Goal: Task Accomplishment & Management: Use online tool/utility

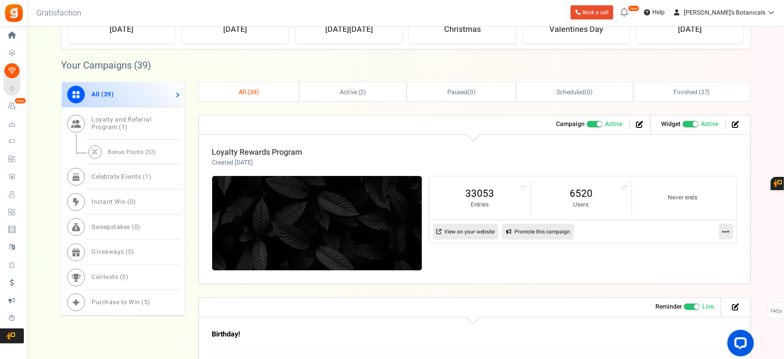
scroll to position [294, 0]
click at [137, 149] on span "Bonus Points ( 32 )" at bounding box center [132, 151] width 49 height 8
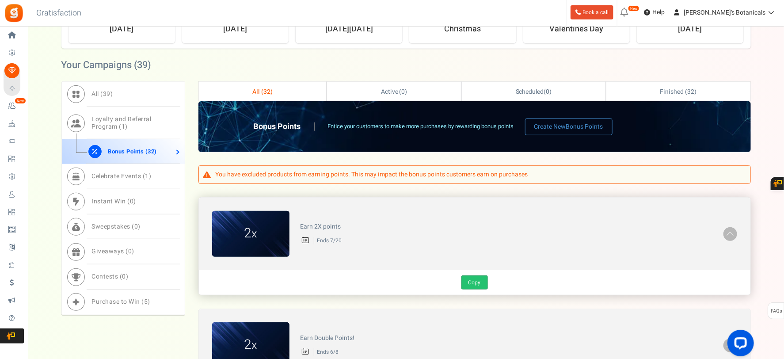
click at [474, 284] on link "Copy" at bounding box center [474, 282] width 27 height 14
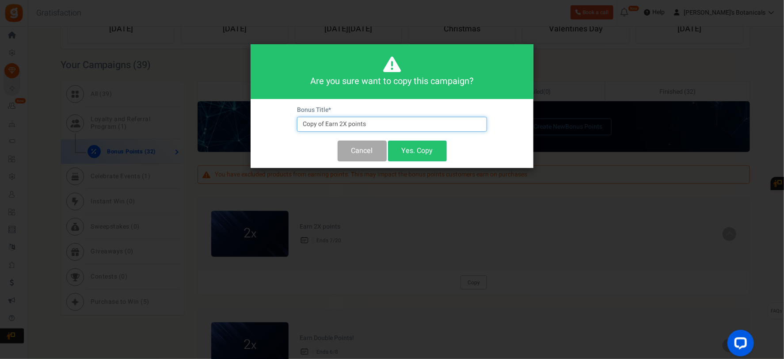
drag, startPoint x: 387, startPoint y: 126, endPoint x: 375, endPoint y: 128, distance: 12.1
click at [375, 128] on input "Copy of Earn 2X points" at bounding box center [392, 124] width 190 height 15
drag, startPoint x: 324, startPoint y: 122, endPoint x: 290, endPoint y: 121, distance: 34.5
click at [290, 121] on div "Bonus Title * Copy of Earn 2X points Cancel Yes. Copy" at bounding box center [391, 133] width 283 height 69
click at [333, 121] on input "Copy of Earn 2X points" at bounding box center [392, 124] width 190 height 15
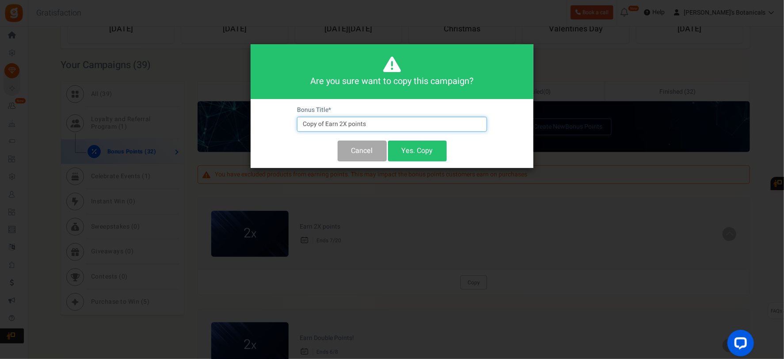
drag, startPoint x: 367, startPoint y: 125, endPoint x: 285, endPoint y: 137, distance: 82.6
click at [285, 137] on div "Bonus Title * Copy of Earn 2X points Cancel Yes. Copy" at bounding box center [391, 133] width 283 height 69
type input "Double Points!"
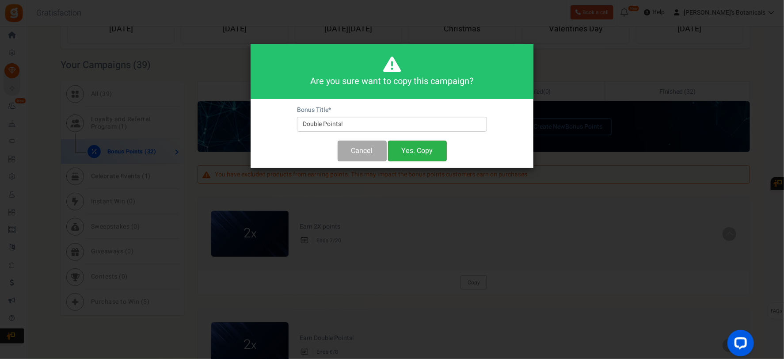
click at [407, 149] on button "Yes. Copy" at bounding box center [417, 150] width 59 height 21
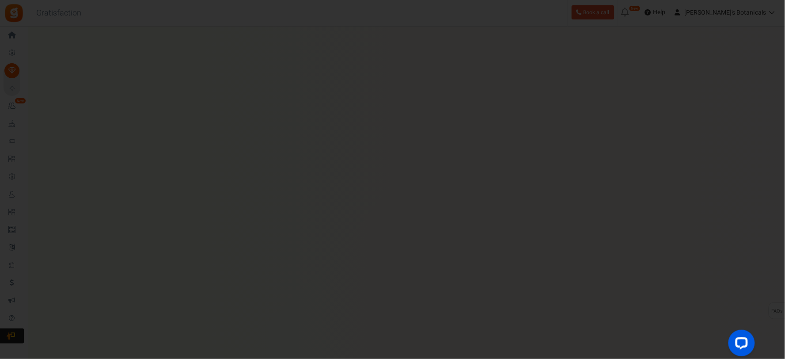
click at [428, 152] on div at bounding box center [392, 179] width 785 height 359
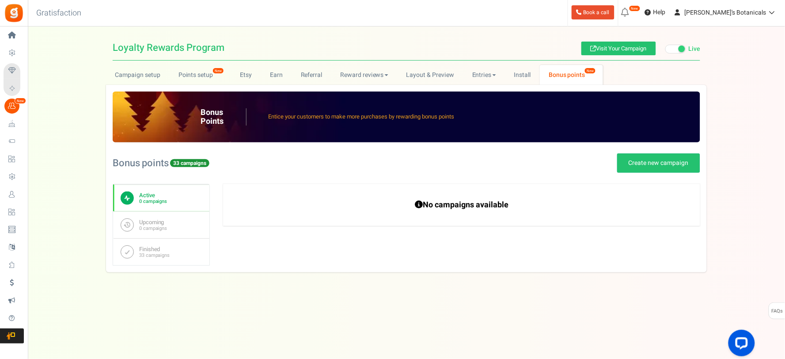
radio input "true"
type input "2"
radio input "true"
type input "[DATE] 11:43 AM"
type input "[DATE] 12:59 AM"
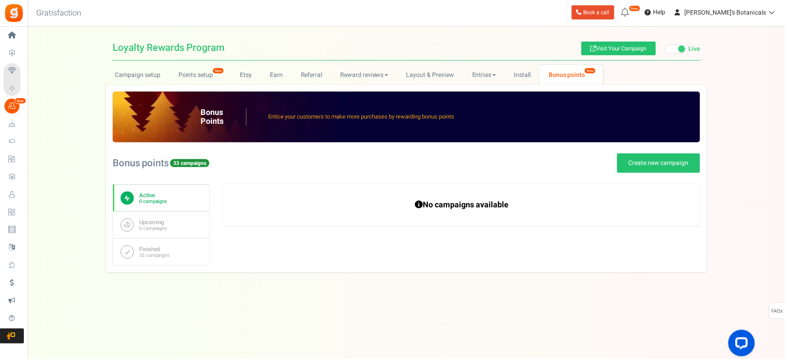
type textarea "Double Points!"
type textarea "Ends 7/20"
type input "#ffffff"
type input "#000000"
type input "#ffffff"
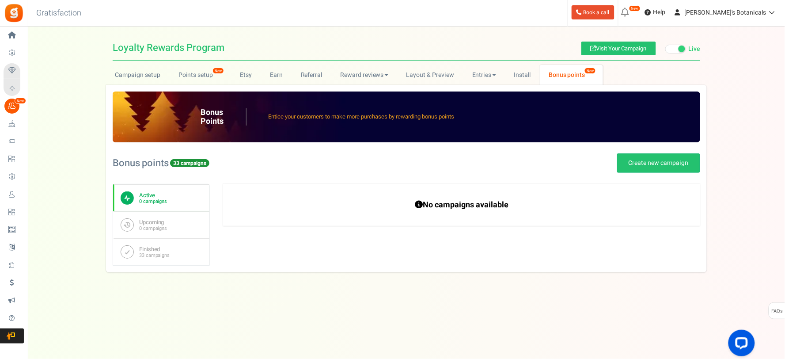
type input "#000000"
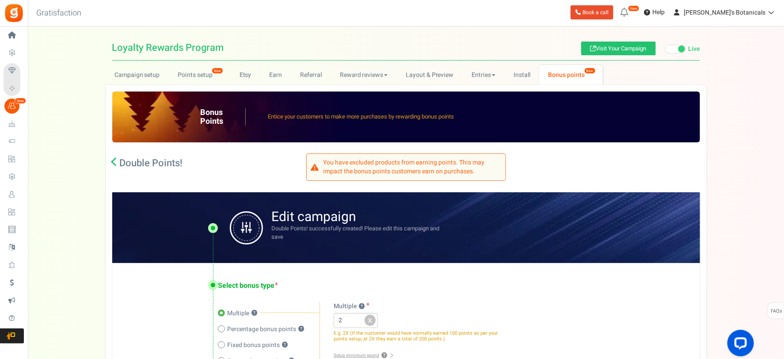
click at [190, 274] on div "Select bonus type Multiple ? Percentage bonus points ? Fixed bonus points ? ? ?…" at bounding box center [406, 327] width 588 height 129
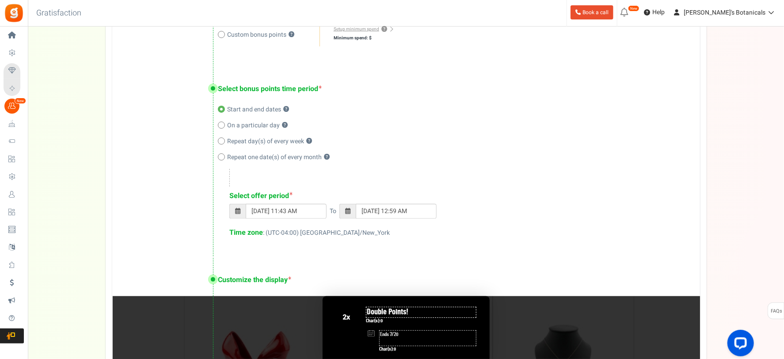
scroll to position [343, 0]
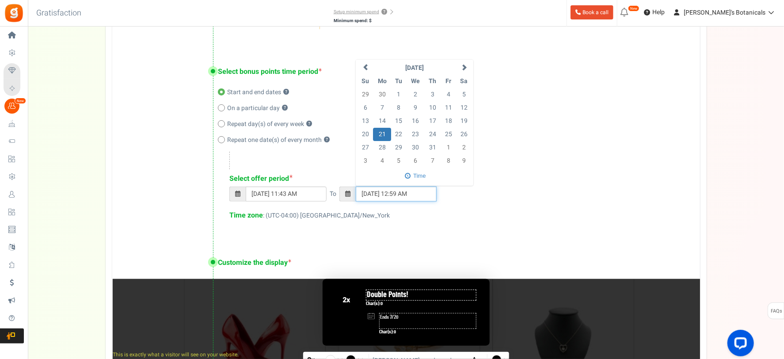
drag, startPoint x: 429, startPoint y: 194, endPoint x: 319, endPoint y: 199, distance: 109.2
click at [314, 201] on div "[DATE] 11:43 AM To [DATE] 12:59 AM [DATE] Su Mo Tu We Th Fr Sa 29 30 1 2 3 4 5 …" at bounding box center [455, 198] width 453 height 24
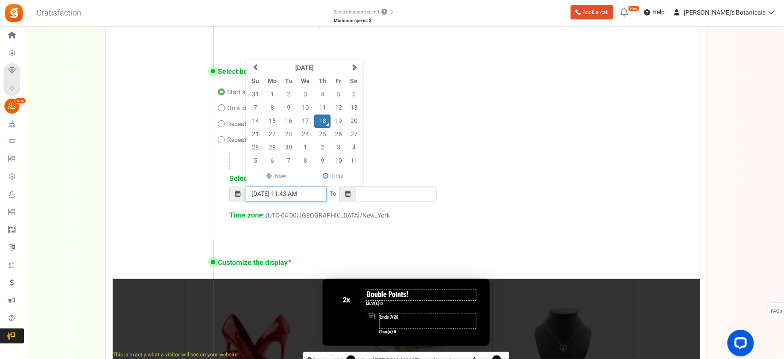
drag, startPoint x: 303, startPoint y: 193, endPoint x: 237, endPoint y: 197, distance: 66.4
click at [231, 197] on div "[DATE] 11:43 AM [DATE] Su Mo Tu We Th Fr Sa 31 1 2 3 4 5 6 7 8 9 10 11 12 13 14…" at bounding box center [277, 193] width 97 height 15
click at [281, 171] on span at bounding box center [276, 176] width 56 height 15
type input "[DATE] 11:43 AM"
click at [336, 174] on span at bounding box center [333, 176] width 58 height 15
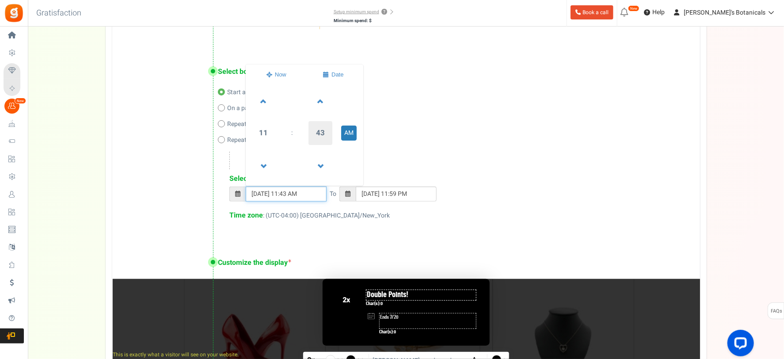
click at [322, 140] on span "43" at bounding box center [320, 133] width 24 height 24
click at [267, 111] on td "00" at bounding box center [261, 113] width 29 height 28
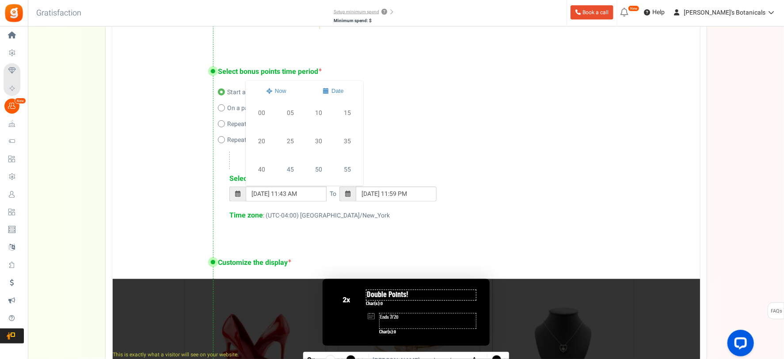
click at [442, 163] on div "Select offer period [DATE] 11:43 AM [DATE] Su Mo Tu We Th Fr Sa 31 1 2 3 4 5 6 …" at bounding box center [450, 186] width 464 height 69
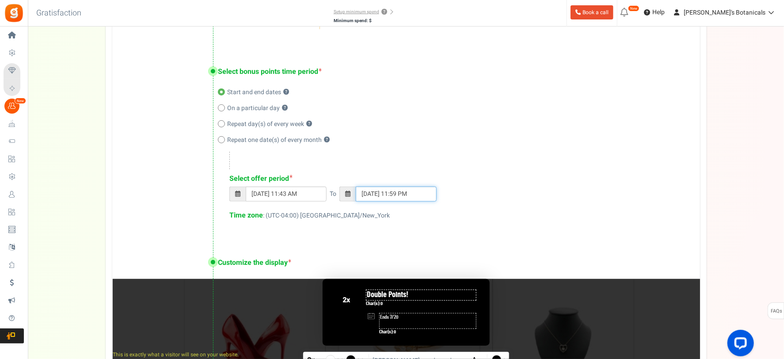
click at [394, 186] on input "[DATE] 11:59 PM" at bounding box center [396, 193] width 81 height 15
click at [385, 130] on td "22" at bounding box center [382, 134] width 18 height 13
click at [385, 131] on td "22" at bounding box center [382, 134] width 18 height 13
click at [361, 129] on td "21" at bounding box center [364, 134] width 15 height 13
click at [379, 130] on td "22" at bounding box center [382, 134] width 18 height 13
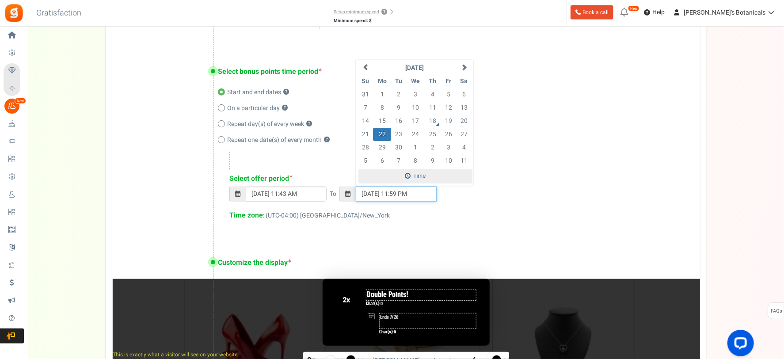
click at [410, 175] on span at bounding box center [415, 176] width 114 height 15
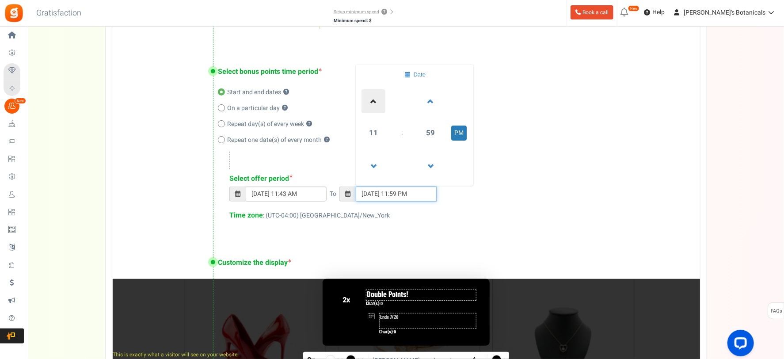
click at [375, 98] on span at bounding box center [373, 101] width 24 height 24
click at [412, 73] on span at bounding box center [415, 75] width 114 height 15
click at [386, 131] on td "22" at bounding box center [382, 134] width 18 height 13
type input "[DATE] 12:59 AM"
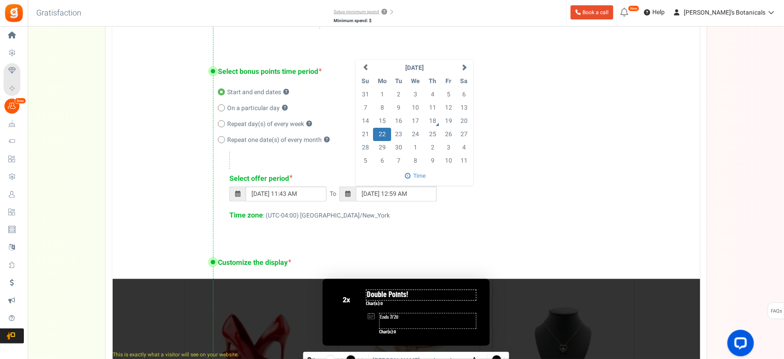
click at [543, 131] on div "Select bonus points time period Start and end dates ? On a particular day ? Rep…" at bounding box center [406, 144] width 588 height 191
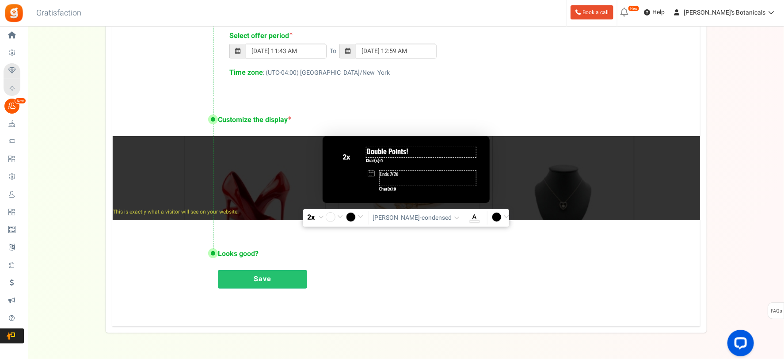
scroll to position [464, 0]
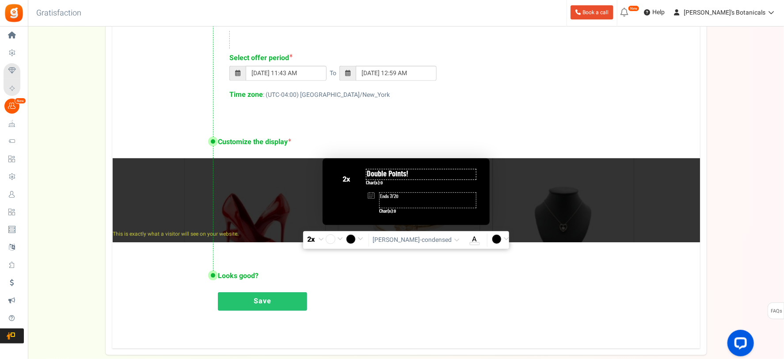
click at [465, 200] on textarea "Ends 7/20" at bounding box center [427, 200] width 97 height 16
drag, startPoint x: 449, startPoint y: 201, endPoint x: 391, endPoint y: 197, distance: 57.5
click at [391, 197] on textarea "Ends 7/20" at bounding box center [427, 200] width 97 height 16
type textarea "Ends 9/21"
click at [496, 239] on input "#000000" at bounding box center [502, 239] width 20 height 11
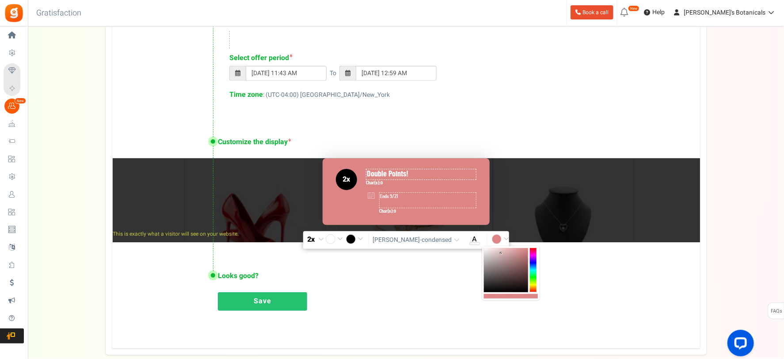
click at [501, 254] on div at bounding box center [506, 270] width 44 height 44
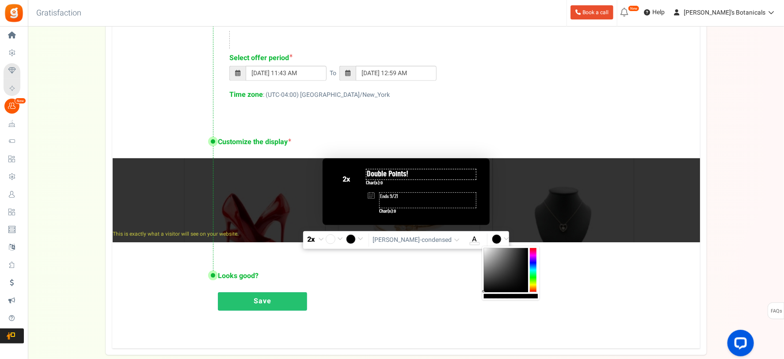
type input "#ffffff"
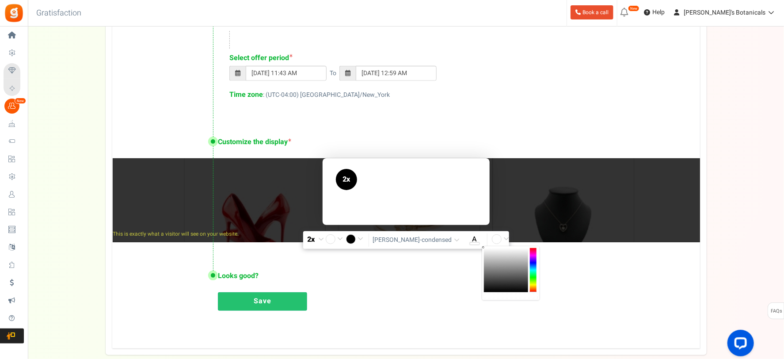
drag, startPoint x: 487, startPoint y: 254, endPoint x: 427, endPoint y: 222, distance: 68.2
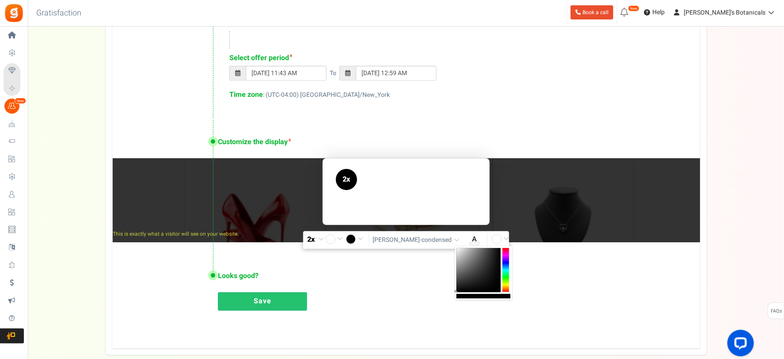
click at [472, 238] on input "#ffffff" at bounding box center [474, 239] width 20 height 11
drag, startPoint x: 452, startPoint y: 269, endPoint x: 403, endPoint y: 288, distance: 51.9
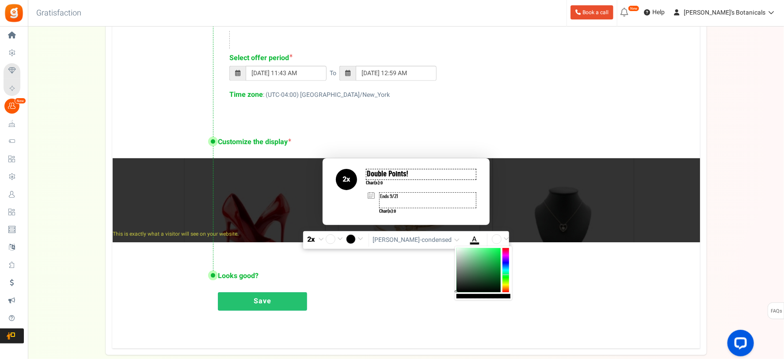
click at [506, 275] on div at bounding box center [505, 270] width 7 height 44
drag, startPoint x: 493, startPoint y: 254, endPoint x: 347, endPoint y: 342, distance: 169.6
type input "#ffffff"
drag, startPoint x: 464, startPoint y: 266, endPoint x: 416, endPoint y: 228, distance: 61.3
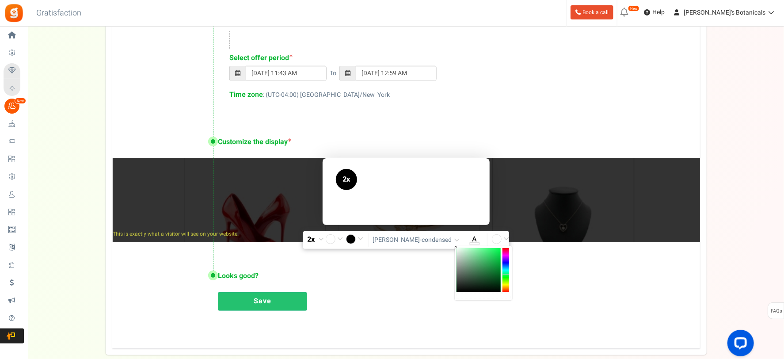
click at [504, 239] on div "#ffffff" at bounding box center [497, 239] width 20 height 13
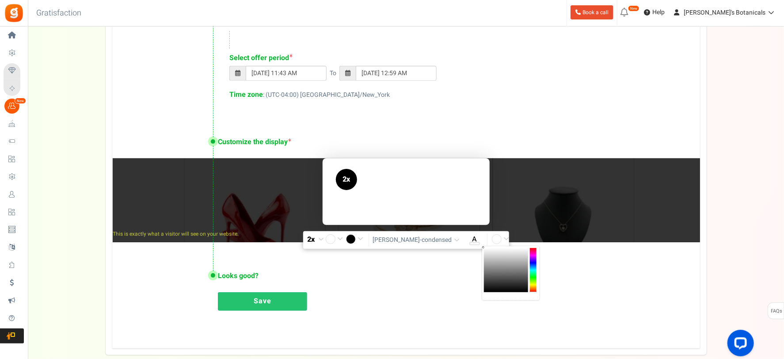
click at [496, 241] on input "#ffffff" at bounding box center [502, 239] width 20 height 11
type input "#000000"
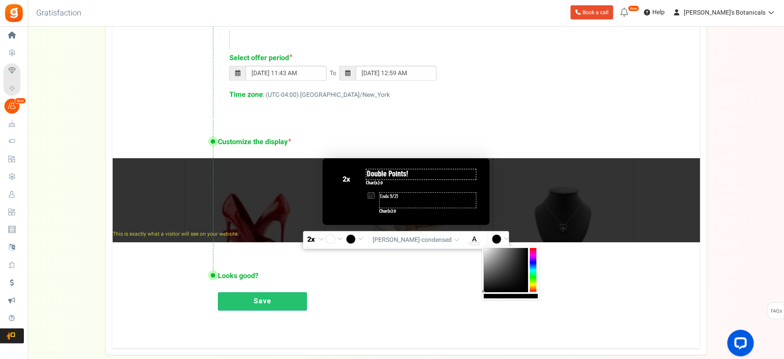
drag, startPoint x: 487, startPoint y: 261, endPoint x: 442, endPoint y: 319, distance: 73.1
click at [389, 297] on div "Save" at bounding box center [450, 303] width 464 height 23
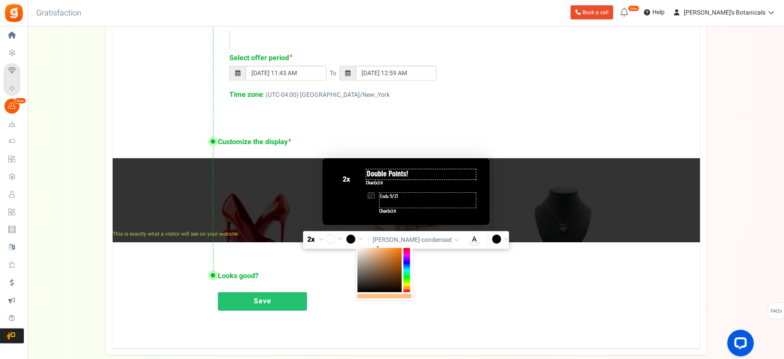
click at [363, 240] on input "#000000" at bounding box center [356, 239] width 20 height 11
type input "#ffffff"
drag, startPoint x: 375, startPoint y: 262, endPoint x: 332, endPoint y: 236, distance: 49.7
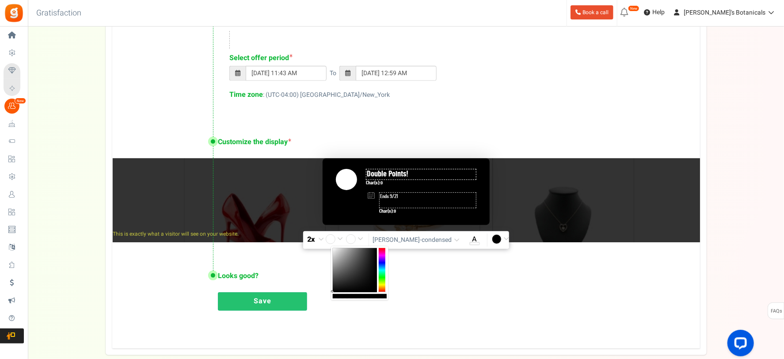
click at [346, 235] on input "#ffffff" at bounding box center [336, 239] width 20 height 11
type input "#000000"
drag, startPoint x: 342, startPoint y: 254, endPoint x: 309, endPoint y: 345, distance: 97.3
click at [468, 294] on div "Save" at bounding box center [450, 303] width 464 height 23
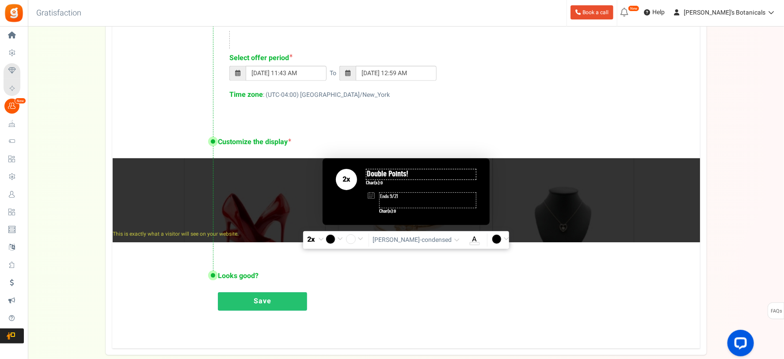
click at [268, 307] on link "Save" at bounding box center [262, 301] width 89 height 19
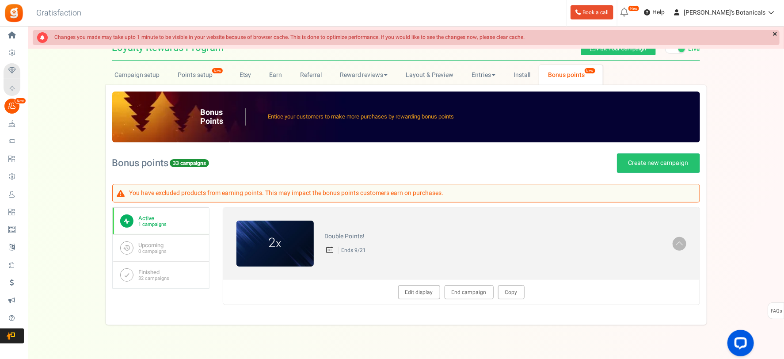
click at [738, 228] on div "Campaign setup Points setup New Etsy Earn Referral Reward reviews WOO LOOX [DOM…" at bounding box center [406, 195] width 756 height 260
